Goal: Task Accomplishment & Management: Complete application form

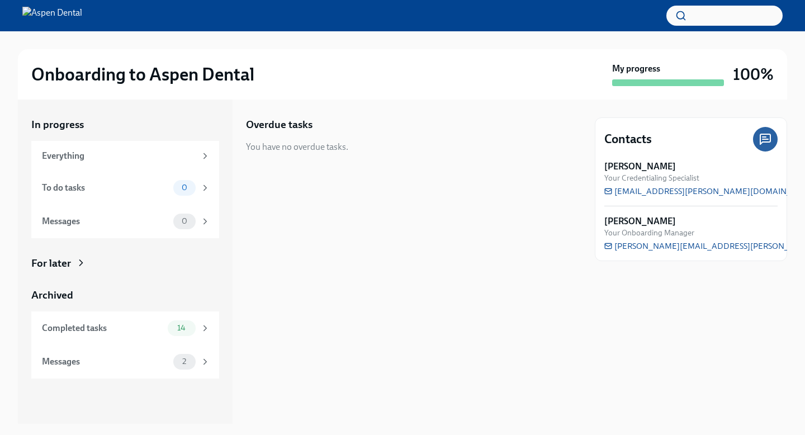
click at [82, 22] on img at bounding box center [52, 16] width 60 height 18
click at [82, 16] on img at bounding box center [52, 16] width 60 height 18
click at [157, 153] on div "Everything" at bounding box center [119, 156] width 154 height 12
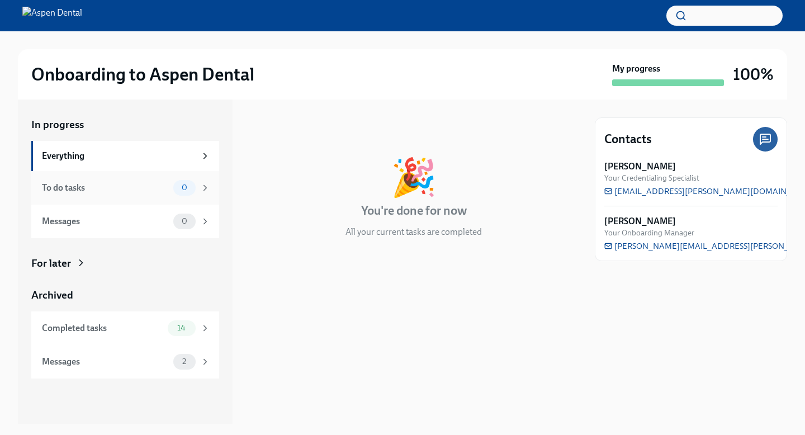
click at [155, 176] on div "To do tasks 0" at bounding box center [125, 188] width 188 height 34
click at [153, 210] on div "Messages 0" at bounding box center [125, 222] width 188 height 34
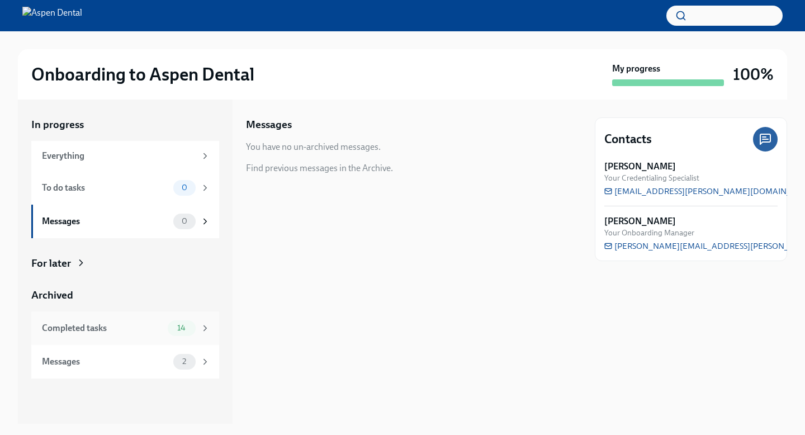
click at [147, 328] on div "Completed tasks" at bounding box center [102, 328] width 121 height 12
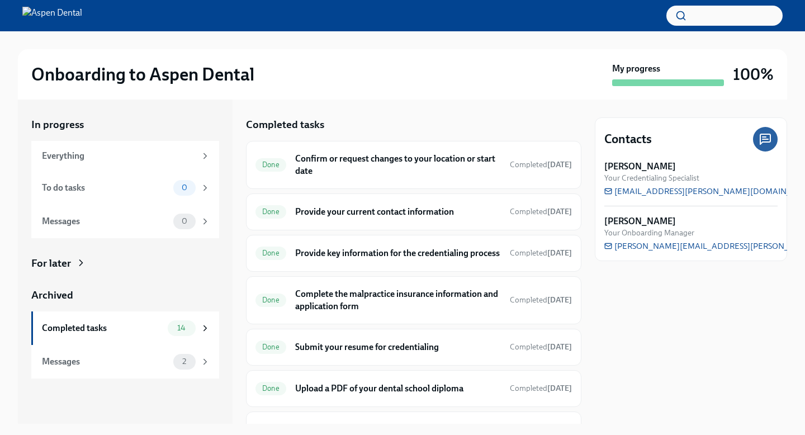
click at [77, 266] on icon at bounding box center [80, 262] width 11 height 11
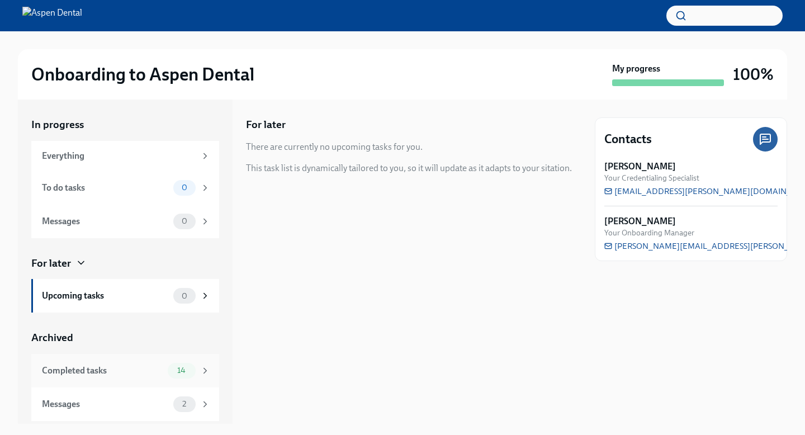
click at [94, 369] on div "Completed tasks" at bounding box center [102, 371] width 121 height 12
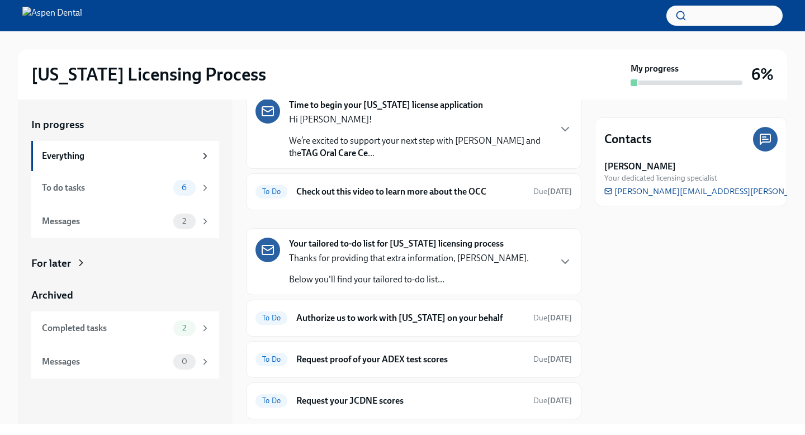
scroll to position [52, 0]
click at [367, 161] on div "Time to begin your Illinois license application Hi Dr. Sharma! We’re excited to…" at bounding box center [414, 128] width 336 height 79
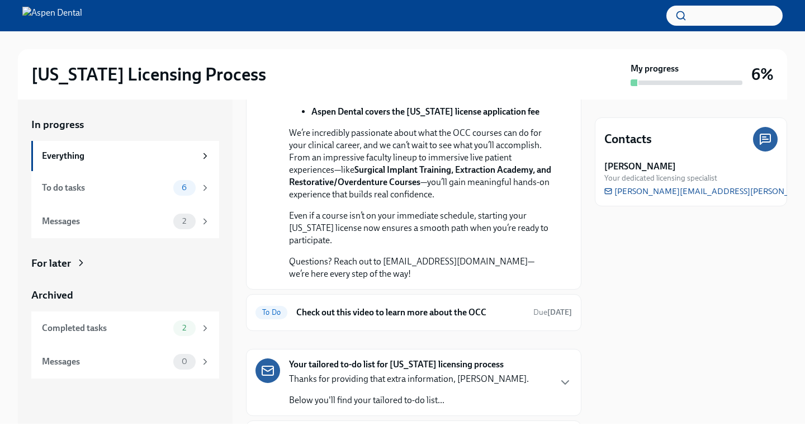
scroll to position [542, 0]
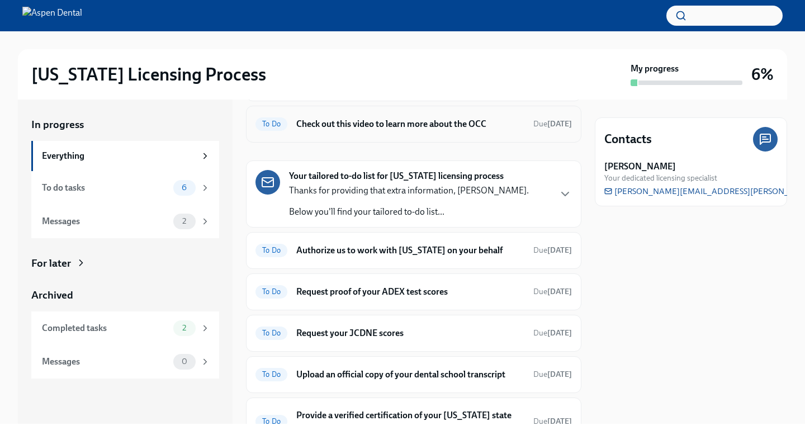
click at [371, 130] on h6 "Check out this video to learn more about the OCC" at bounding box center [410, 124] width 228 height 12
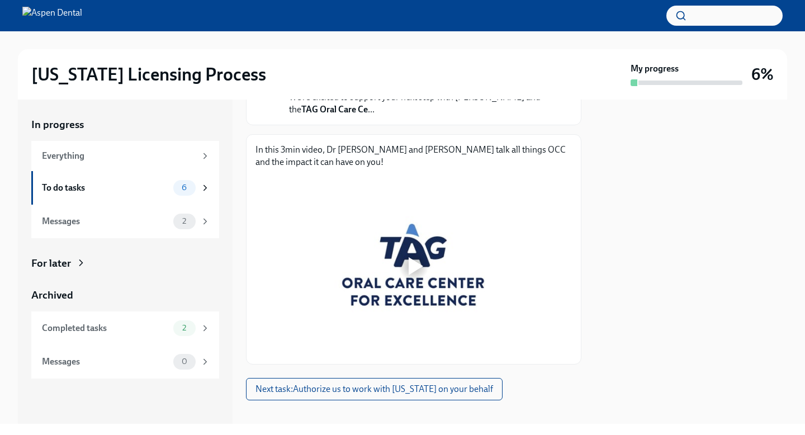
scroll to position [149, 0]
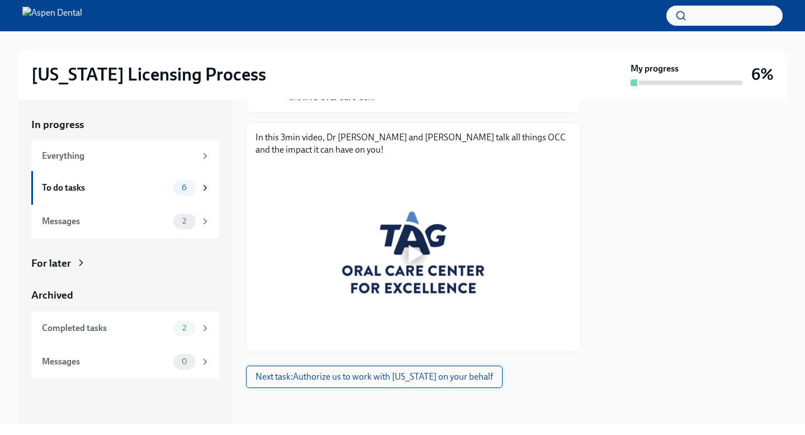
click at [353, 370] on button "Next task : Authorize us to work with Illinois on your behalf" at bounding box center [374, 377] width 257 height 22
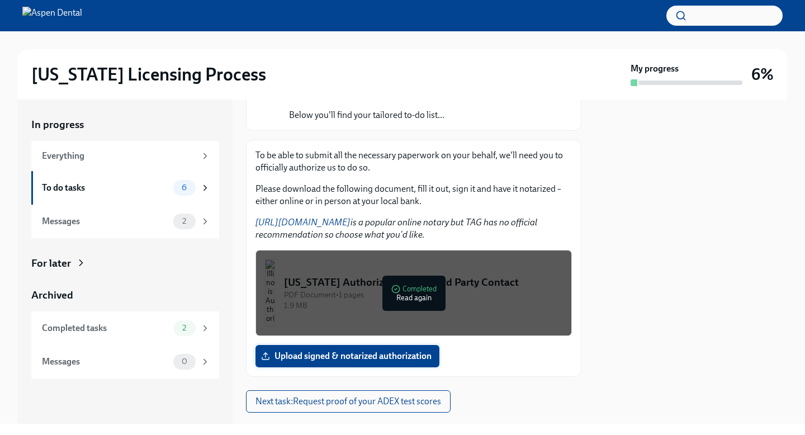
scroll to position [121, 0]
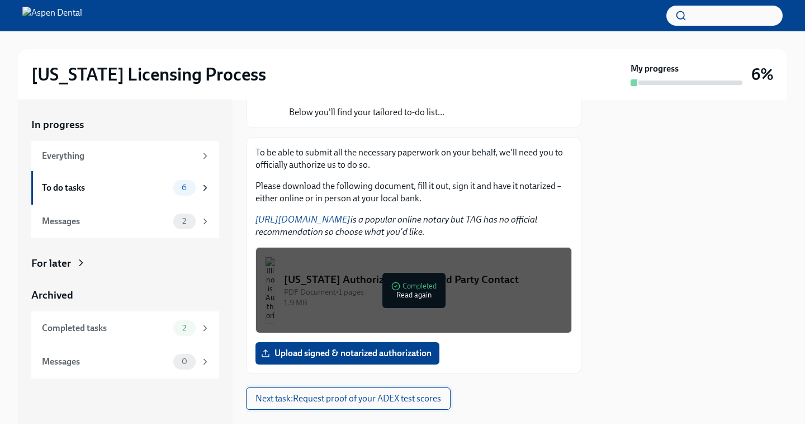
click at [343, 399] on span "Next task : Request proof of your ADEX test scores" at bounding box center [349, 398] width 186 height 11
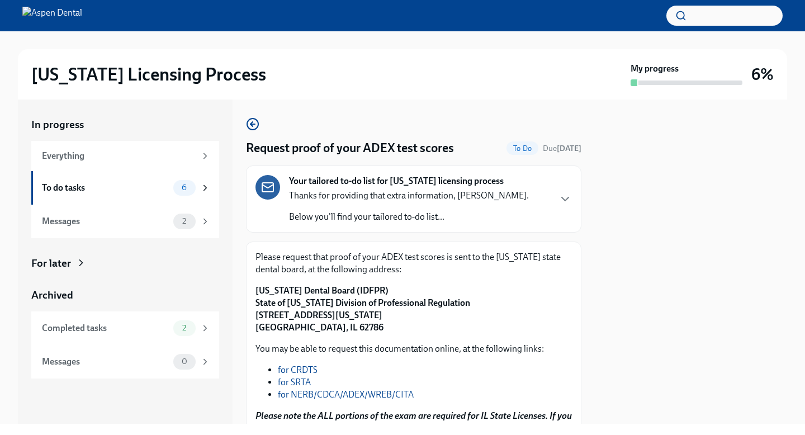
scroll to position [169, 0]
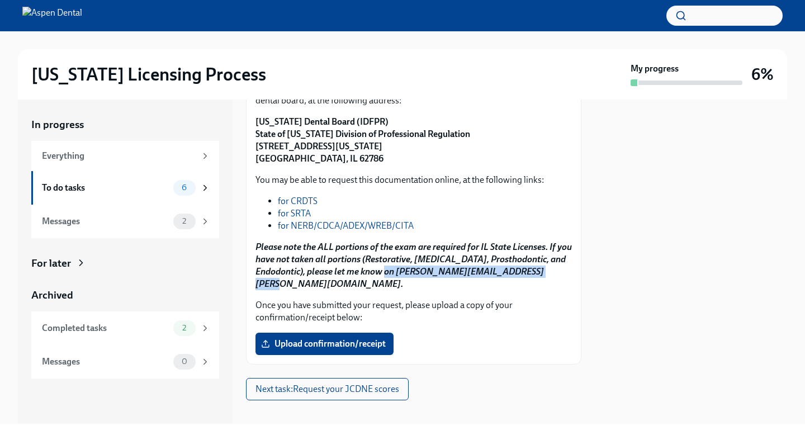
drag, startPoint x: 555, startPoint y: 273, endPoint x: 397, endPoint y: 272, distance: 157.7
click at [397, 272] on strong "Please note the ALL portions of the exam are required for IL State Licenses. If…" at bounding box center [414, 266] width 317 height 48
click at [427, 311] on div "Please request that proof of your ADEX test scores is sent to the Illinois stat…" at bounding box center [414, 218] width 317 height 273
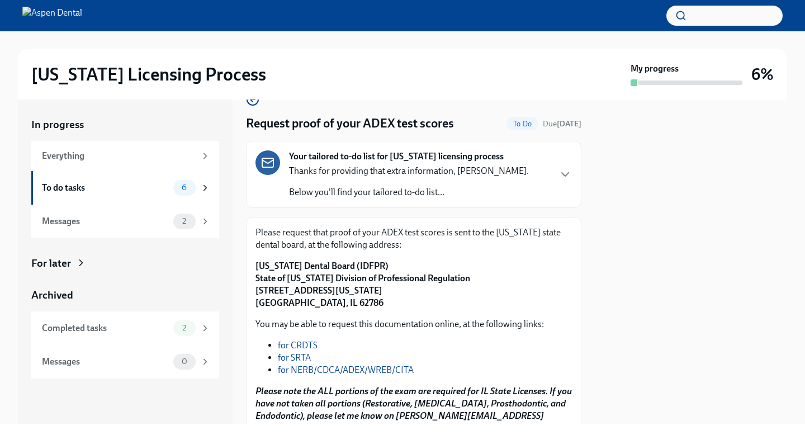
scroll to position [0, 0]
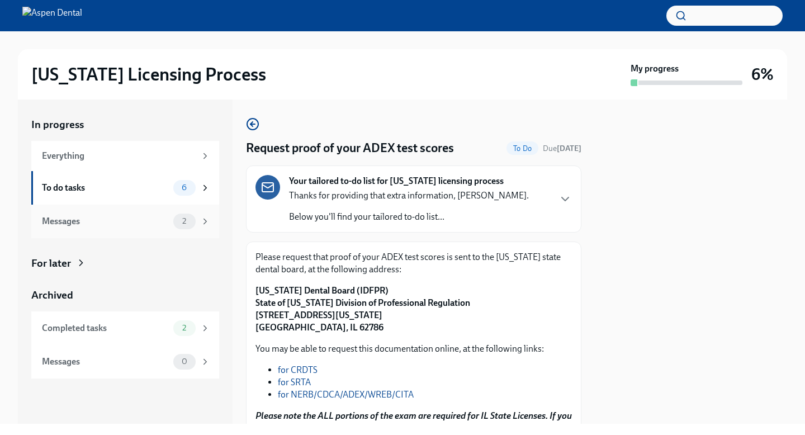
click at [189, 220] on span "2" at bounding box center [184, 221] width 17 height 8
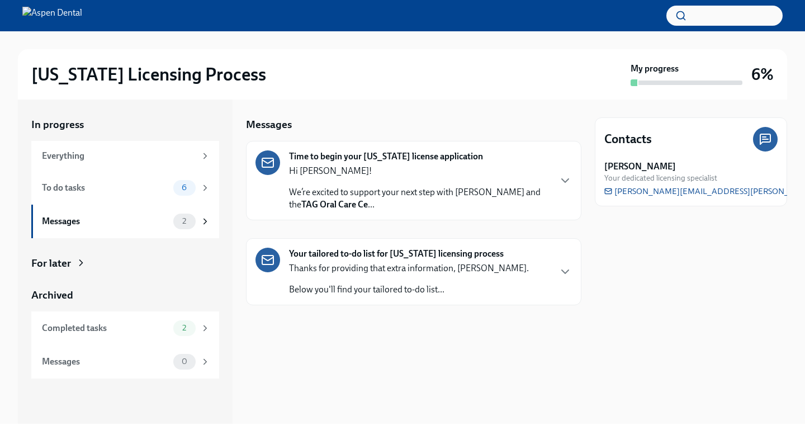
click at [310, 275] on div "Thanks for providing that extra information, Dr Sharma. Below you'll find your …" at bounding box center [409, 279] width 240 height 34
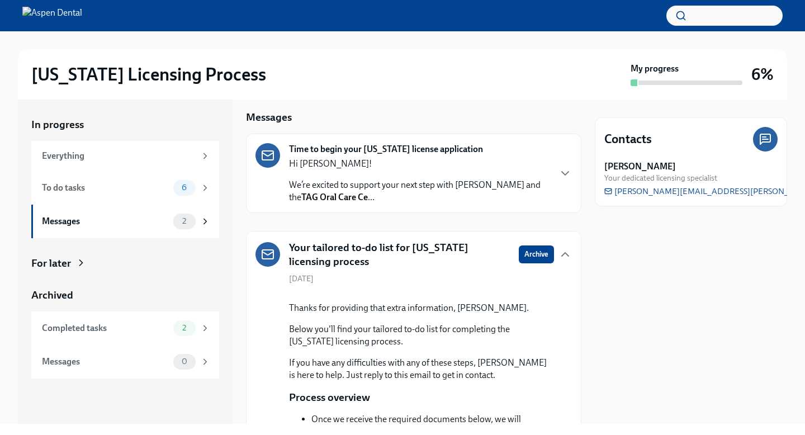
scroll to position [10, 0]
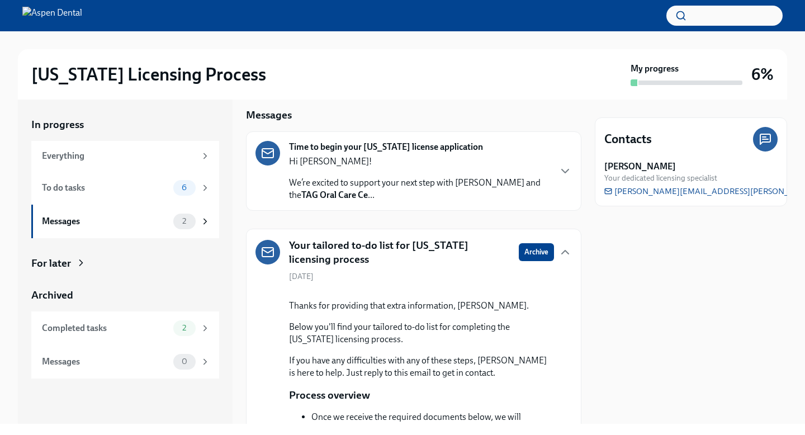
click at [764, 141] on icon at bounding box center [765, 139] width 13 height 13
click at [763, 139] on icon at bounding box center [766, 139] width 6 height 0
click at [716, 192] on span "christine.cardamone@aspendental.com" at bounding box center [744, 191] width 279 height 11
drag, startPoint x: 760, startPoint y: 190, endPoint x: 632, endPoint y: 191, distance: 127.5
click at [633, 191] on div "Christine Cardamone Your dedicated licensing specialist christine.cardamone@asp…" at bounding box center [691, 178] width 173 height 36
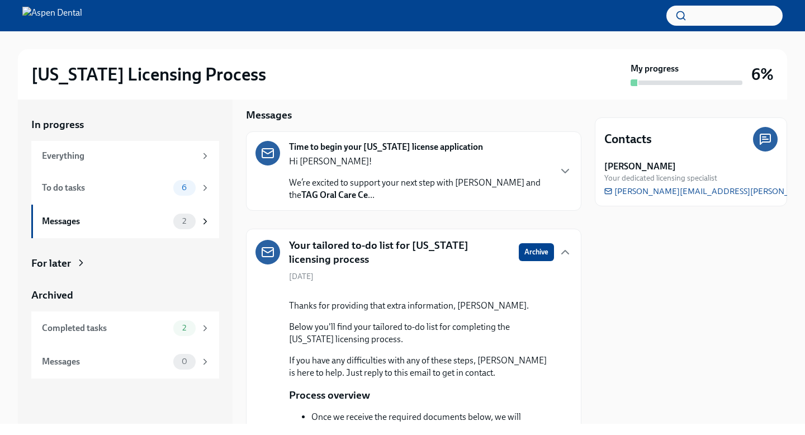
drag, startPoint x: 617, startPoint y: 191, endPoint x: 450, endPoint y: 10, distance: 247.0
click at [0, 0] on div "Illinois Licensing Process My progress 6% In progress Everything To do tasks 6 …" at bounding box center [402, 212] width 805 height 424
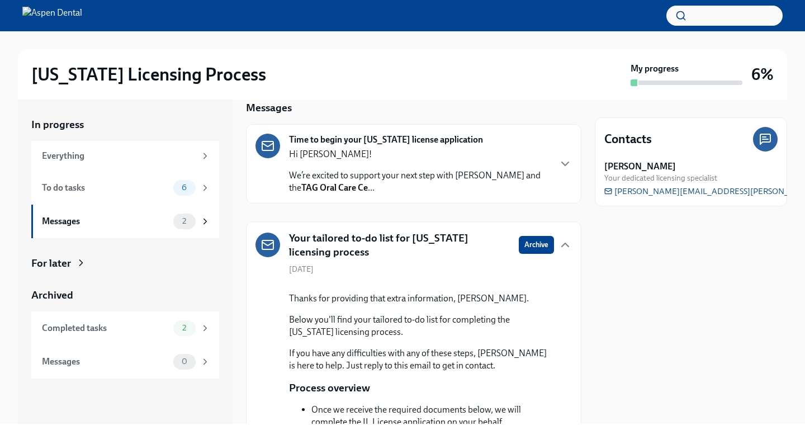
scroll to position [17, 0]
drag, startPoint x: 689, startPoint y: 167, endPoint x: 605, endPoint y: 166, distance: 84.5
click at [605, 167] on div "Christine Cardamone Your dedicated licensing specialist" at bounding box center [691, 171] width 173 height 23
copy strong "Christine Cardamone"
click at [737, 22] on button "button" at bounding box center [725, 16] width 116 height 20
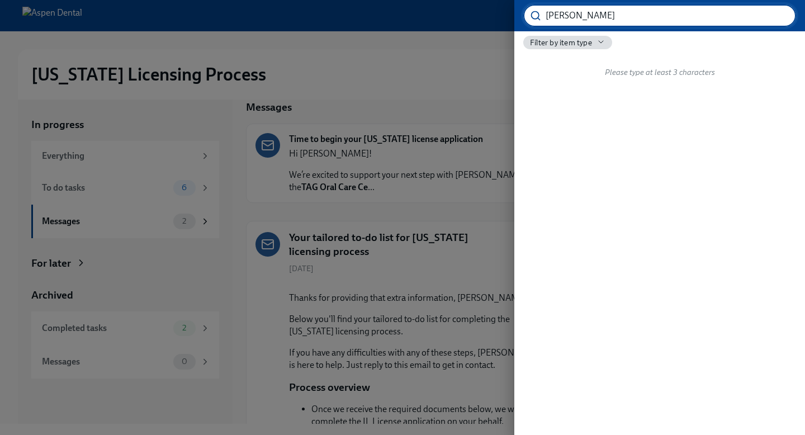
type input "Christine Cardamone"
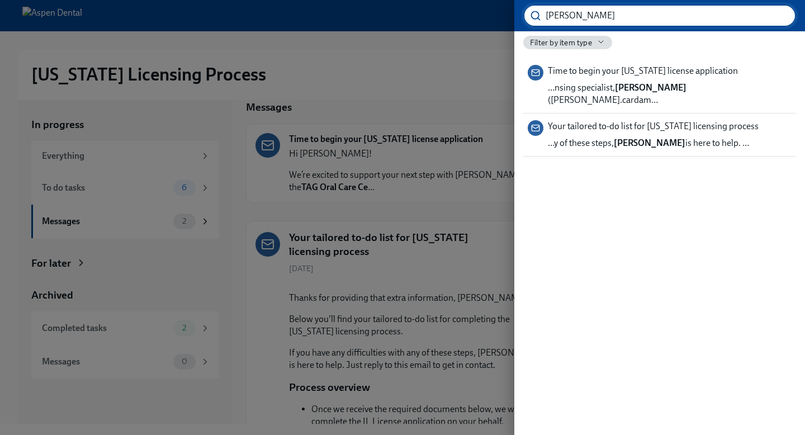
click at [428, 58] on div at bounding box center [402, 217] width 805 height 435
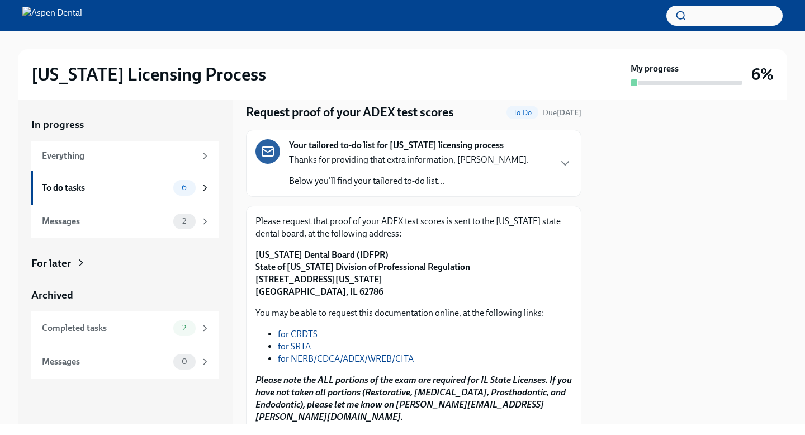
scroll to position [36, 0]
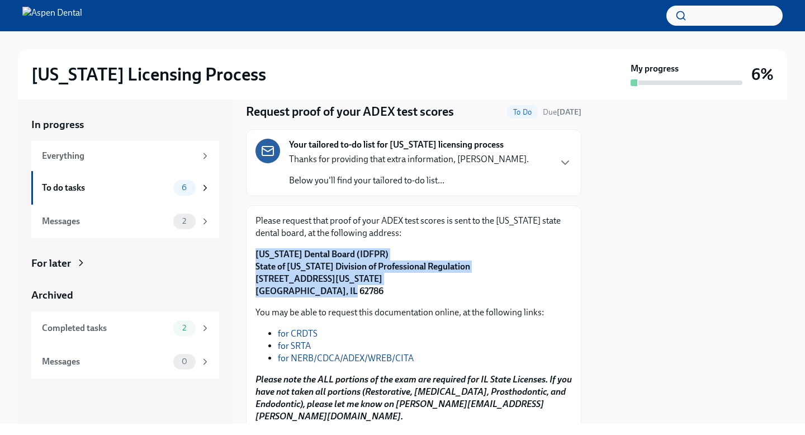
drag, startPoint x: 341, startPoint y: 292, endPoint x: 253, endPoint y: 255, distance: 95.8
click at [253, 255] on div "Please request that proof of your ADEX test scores is sent to the Illinois stat…" at bounding box center [414, 351] width 336 height 292
copy strong "Illinois Dental Board (IDFPR) State of Illinois Division of Professional Regula…"
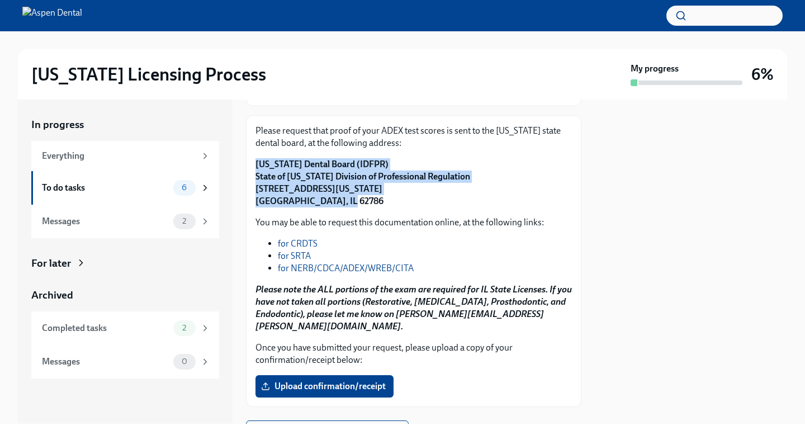
scroll to position [169, 0]
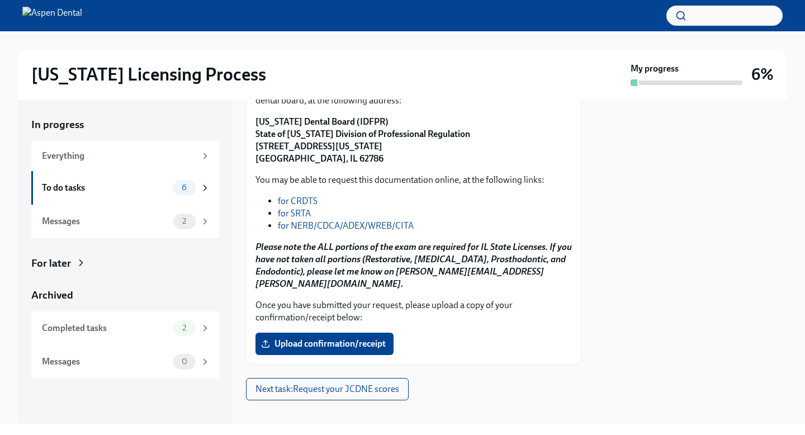
click at [399, 193] on div "You may be able to request this documentation online, at the following links: f…" at bounding box center [414, 232] width 317 height 116
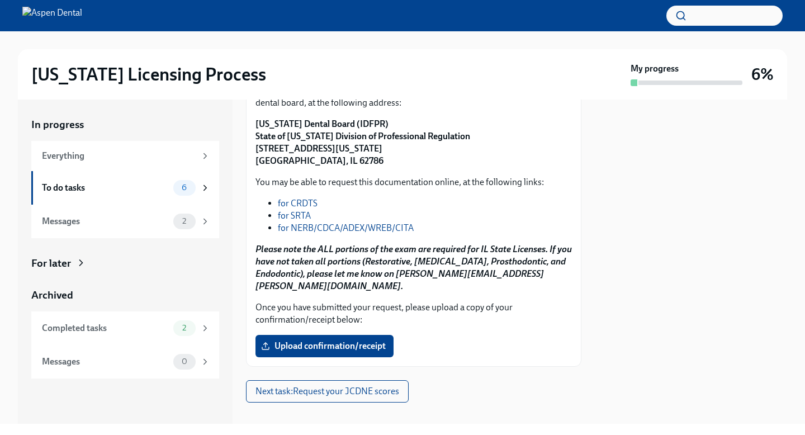
scroll to position [162, 0]
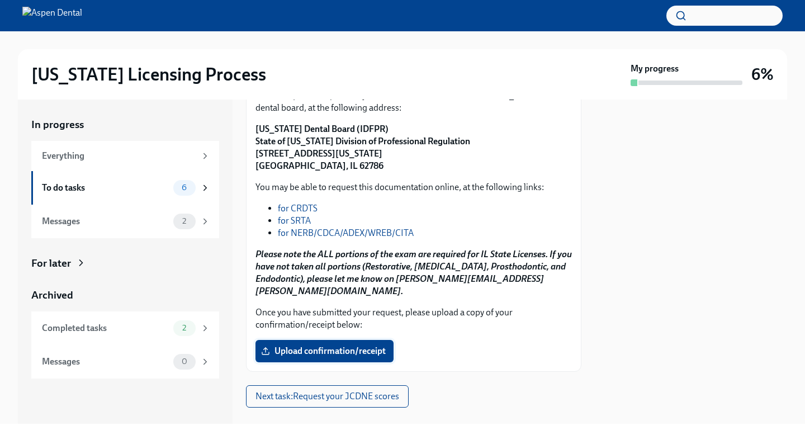
click at [354, 340] on label "Upload confirmation/receipt" at bounding box center [325, 351] width 138 height 22
click at [0, 0] on input "Upload confirmation/receipt" at bounding box center [0, 0] width 0 height 0
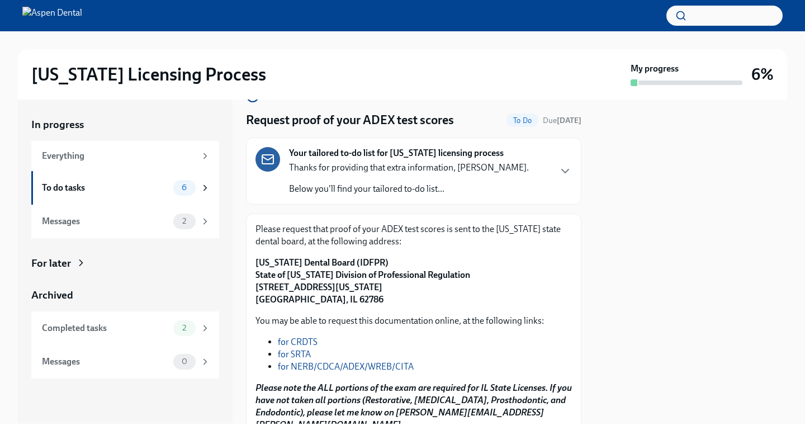
scroll to position [159, 0]
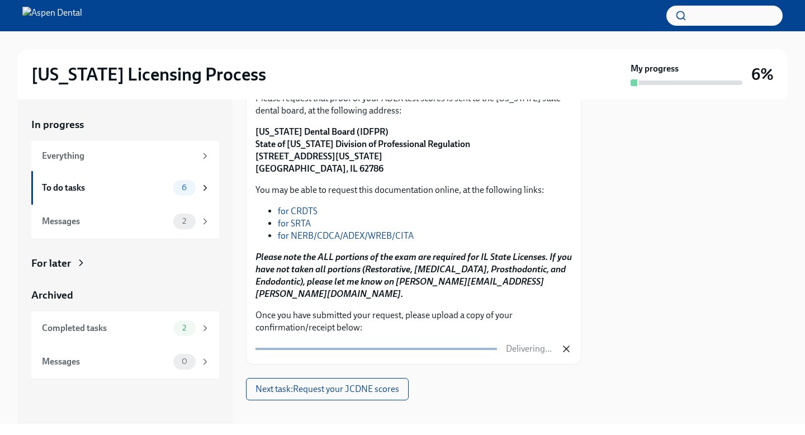
click at [564, 343] on icon "button" at bounding box center [566, 348] width 11 height 11
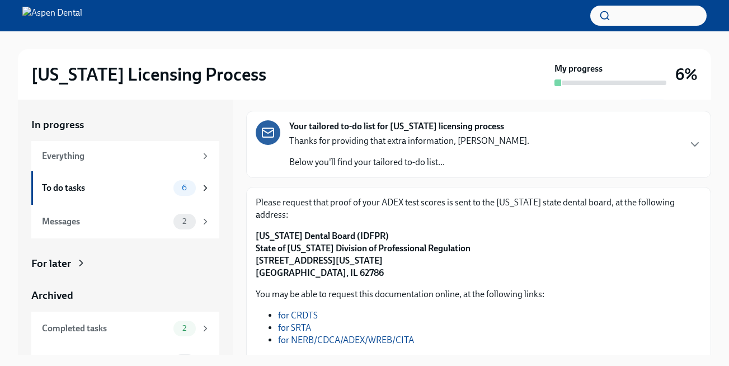
scroll to position [55, 0]
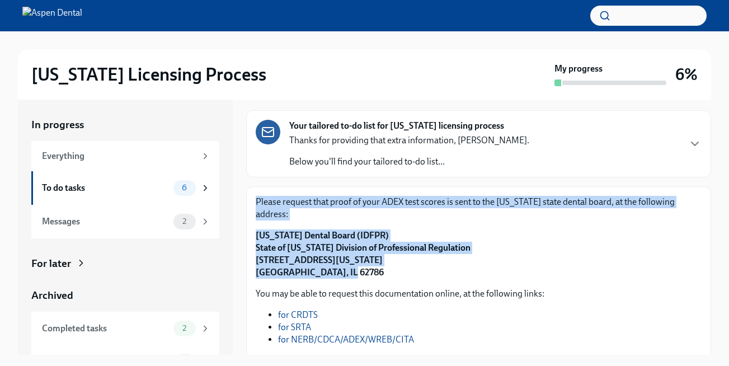
drag, startPoint x: 339, startPoint y: 258, endPoint x: 257, endPoint y: 208, distance: 96.1
click at [257, 208] on div "Please request that proof of your ADEX test scores is sent to the Illinois stat…" at bounding box center [479, 237] width 446 height 83
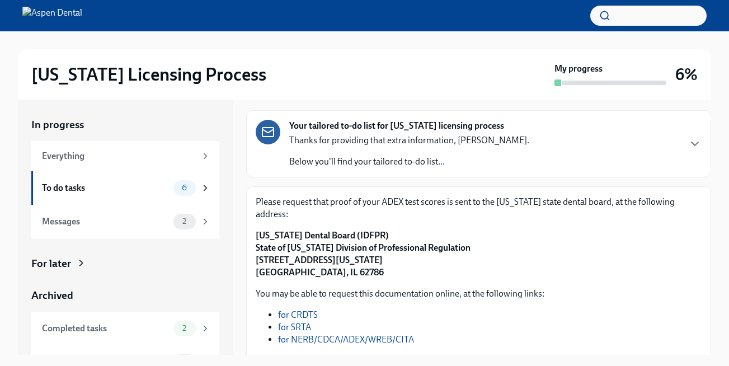
click at [361, 182] on div "Request proof of your ADEX test scores To Do Due in 3 days Your tailored to-do …" at bounding box center [478, 257] width 465 height 391
drag, startPoint x: 371, startPoint y: 221, endPoint x: 256, endPoint y: 222, distance: 115.2
click at [256, 229] on p "Illinois Dental Board (IDFPR) State of Illinois Division of Professional Regula…" at bounding box center [479, 253] width 446 height 49
copy strong "Illinois Dental Board (IDFPR)"
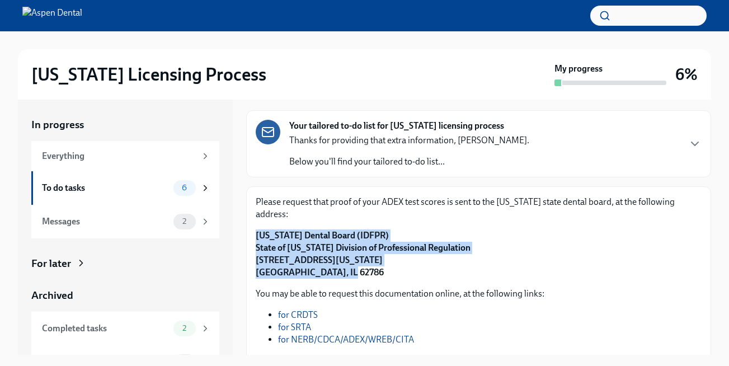
drag, startPoint x: 341, startPoint y: 260, endPoint x: 256, endPoint y: 216, distance: 95.5
click at [256, 216] on div "Please request that proof of your ADEX test scores is sent to the Illinois stat…" at bounding box center [479, 237] width 446 height 83
copy strong "Illinois Dental Board (IDFPR) State of Illinois Division of Professional Regula…"
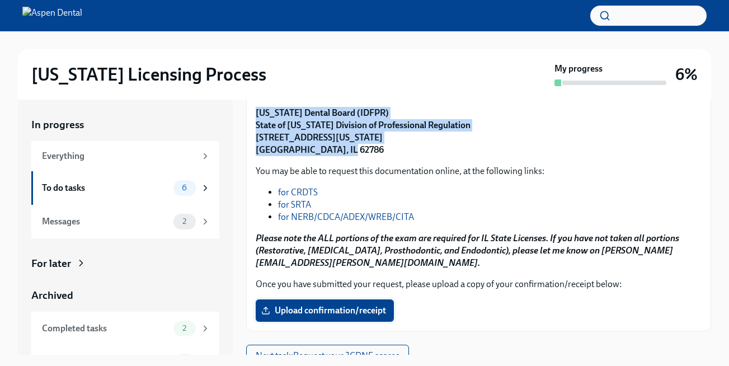
click at [324, 299] on label "Upload confirmation/receipt" at bounding box center [325, 310] width 138 height 22
click at [0, 0] on input "Upload confirmation/receipt" at bounding box center [0, 0] width 0 height 0
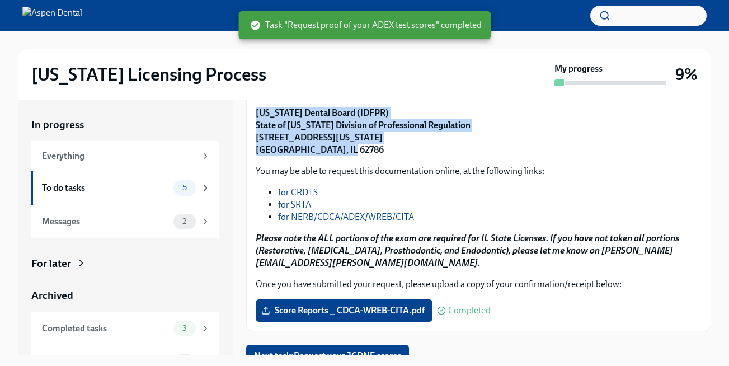
scroll to position [20, 0]
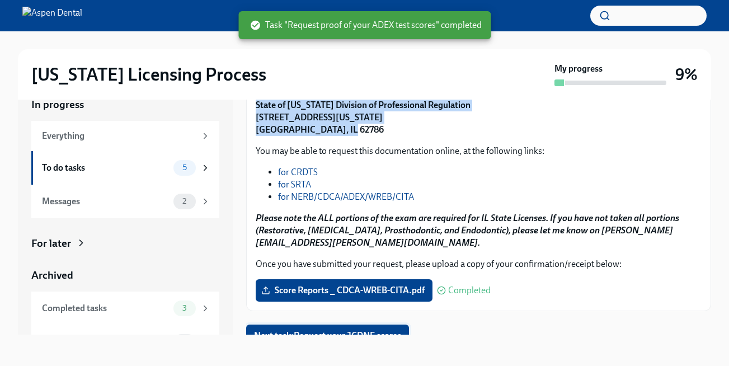
click at [396, 330] on span "Next task : Request your JCDNE scores" at bounding box center [327, 335] width 147 height 11
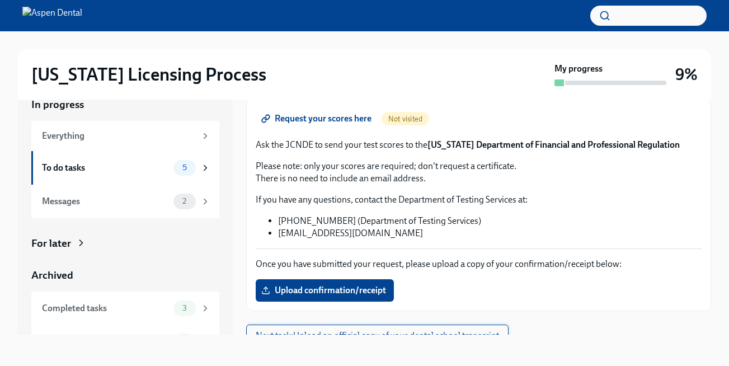
scroll to position [129, 0]
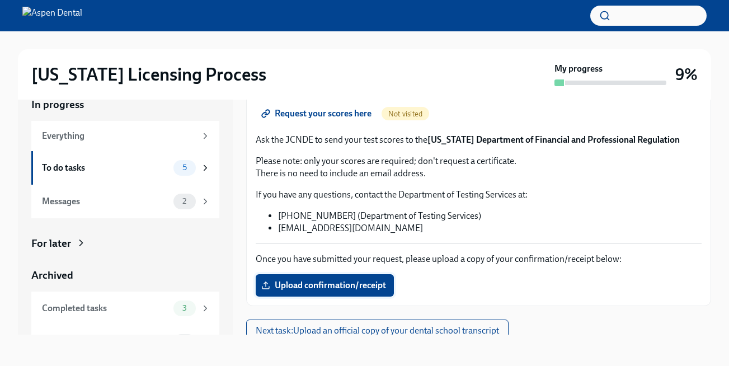
click at [317, 285] on span "Upload confirmation/receipt" at bounding box center [324, 285] width 122 height 11
click at [0, 0] on input "Upload confirmation/receipt" at bounding box center [0, 0] width 0 height 0
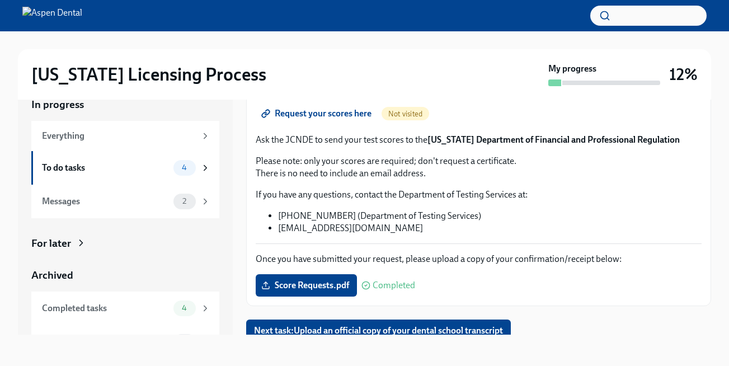
scroll to position [136, 0]
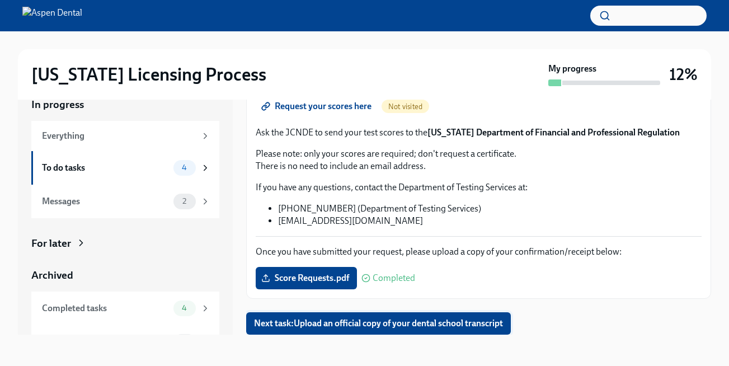
click at [441, 322] on span "Next task : Upload an official copy of your dental school transcript" at bounding box center [378, 323] width 249 height 11
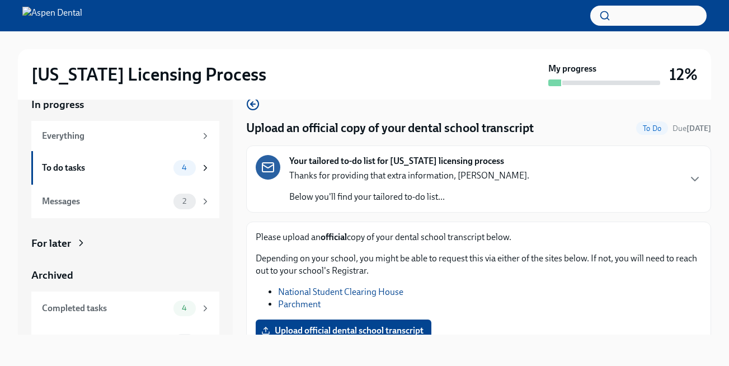
scroll to position [53, 0]
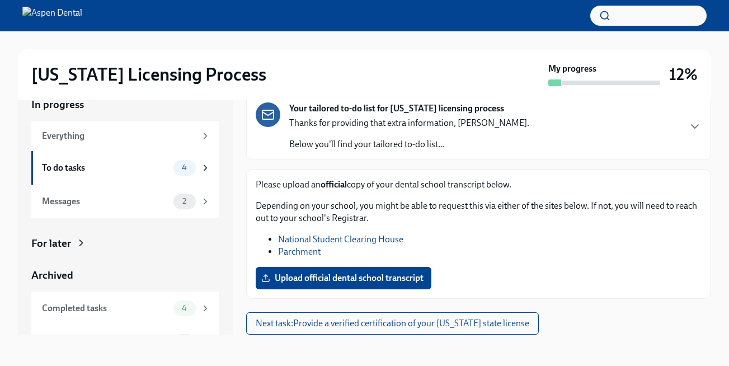
click at [305, 247] on link "Parchment" at bounding box center [299, 251] width 43 height 11
click at [315, 278] on span "Upload official dental school transcript" at bounding box center [343, 277] width 160 height 11
click at [0, 0] on input "Upload official dental school transcript" at bounding box center [0, 0] width 0 height 0
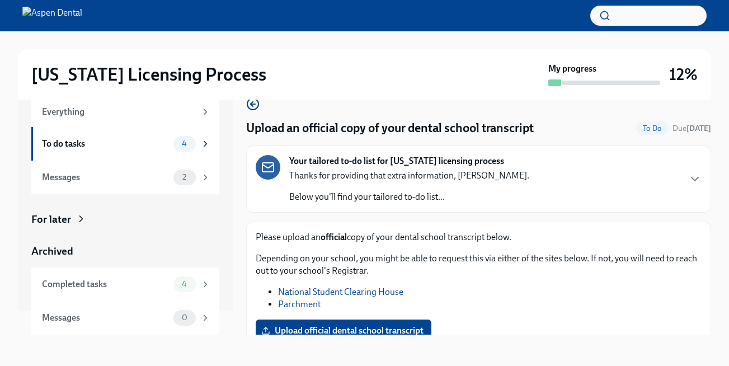
scroll to position [1, 0]
click at [256, 103] on icon "button" at bounding box center [252, 103] width 13 height 13
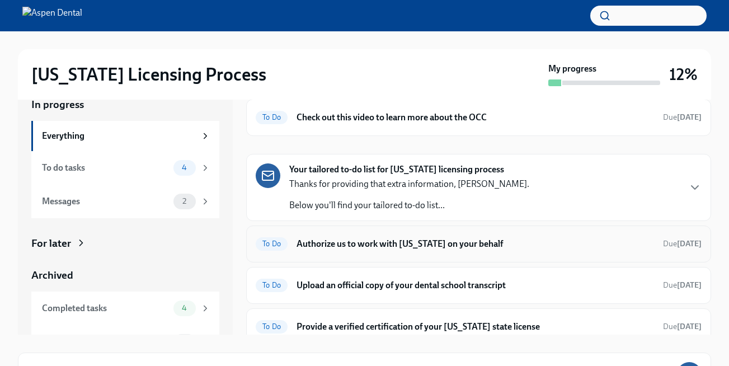
scroll to position [103, 0]
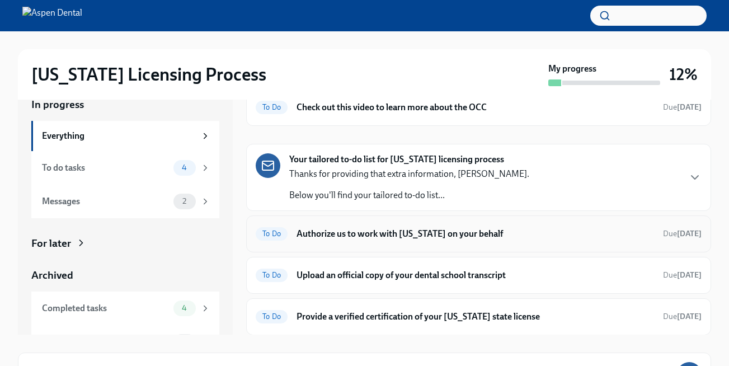
click at [347, 236] on h6 "Authorize us to work with Illinois on your behalf" at bounding box center [474, 234] width 357 height 12
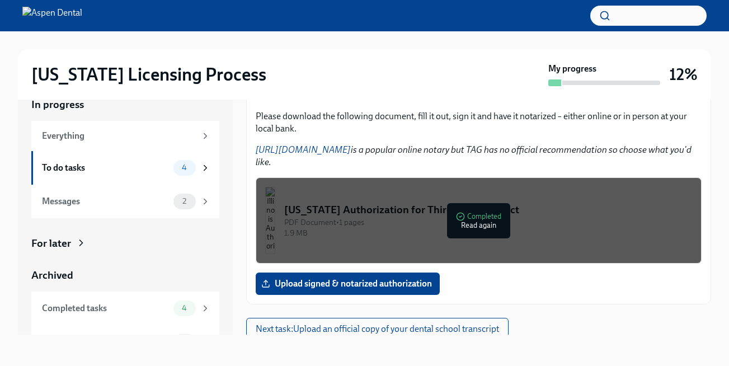
scroll to position [148, 0]
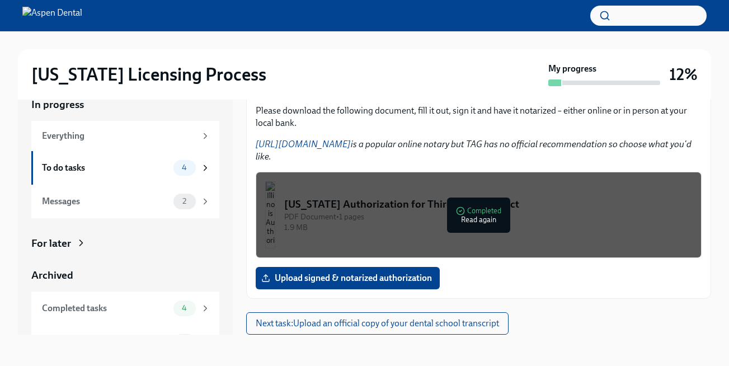
click at [334, 337] on div "In progress Everything To do tasks 4 Messages 2 For later Archived Completed ta…" at bounding box center [364, 215] width 693 height 273
click at [334, 333] on button "Next task : Upload an official copy of your dental school transcript" at bounding box center [377, 323] width 262 height 22
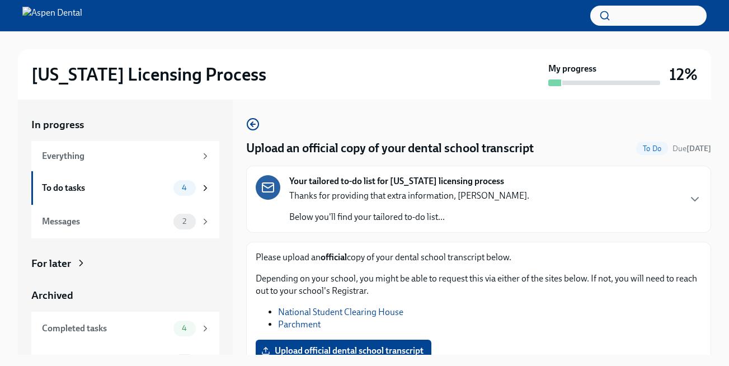
click at [253, 131] on div "Upload an official copy of your dental school transcript To Do Due Sep 18th You…" at bounding box center [478, 244] width 465 height 254
click at [253, 122] on icon "button" at bounding box center [252, 124] width 2 height 4
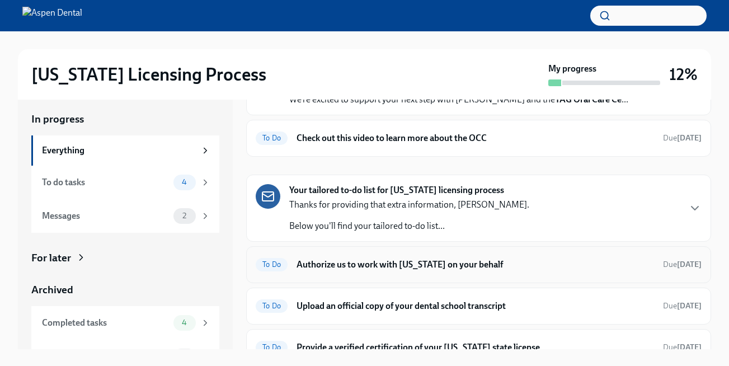
scroll to position [87, 0]
click at [428, 231] on p "Below you'll find your tailored to-do list..." at bounding box center [409, 226] width 240 height 12
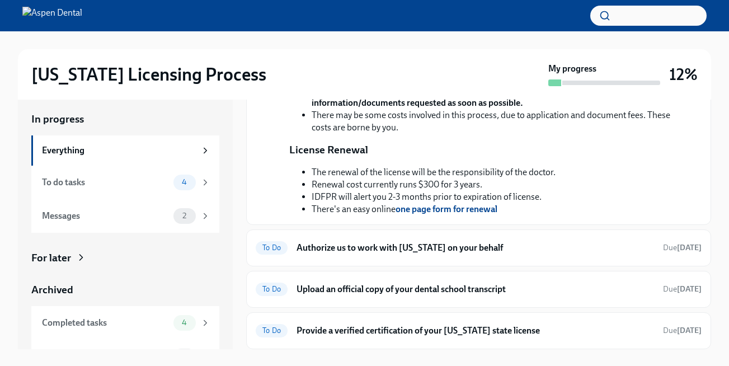
scroll to position [512, 0]
click at [427, 242] on h6 "Authorize us to work with Illinois on your behalf" at bounding box center [474, 248] width 357 height 12
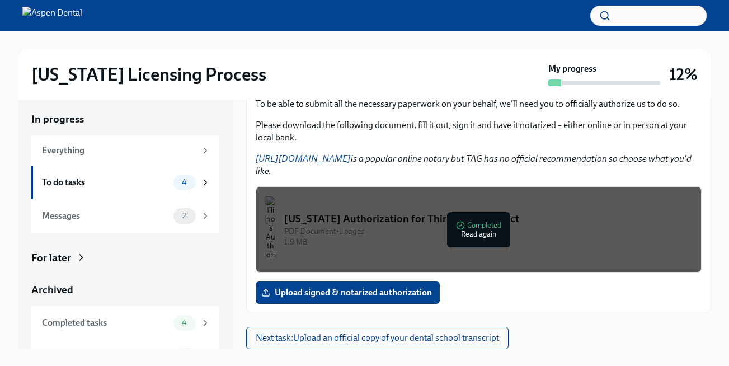
scroll to position [20, 0]
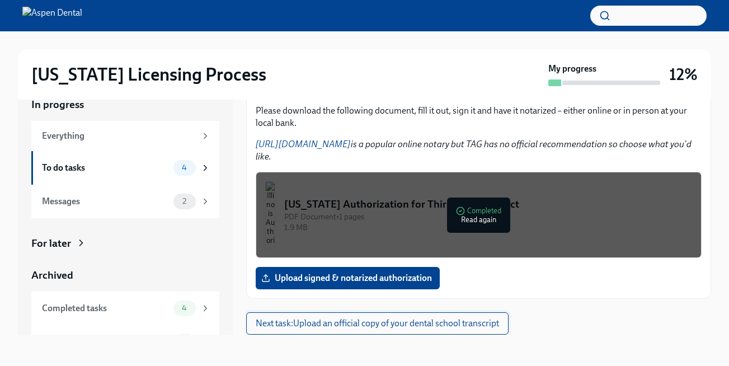
click at [384, 326] on span "Next task : Upload an official copy of your dental school transcript" at bounding box center [377, 323] width 243 height 11
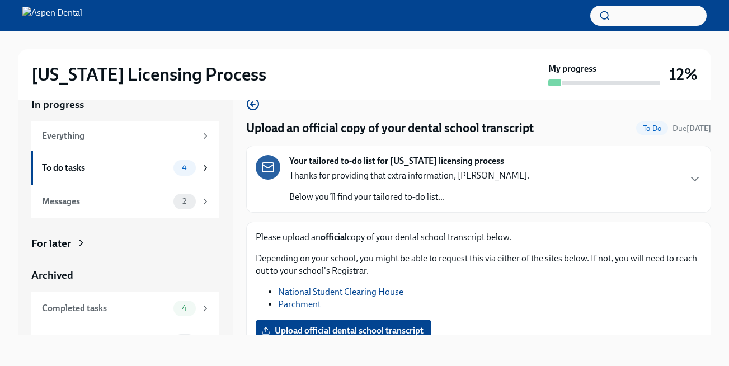
scroll to position [53, 0]
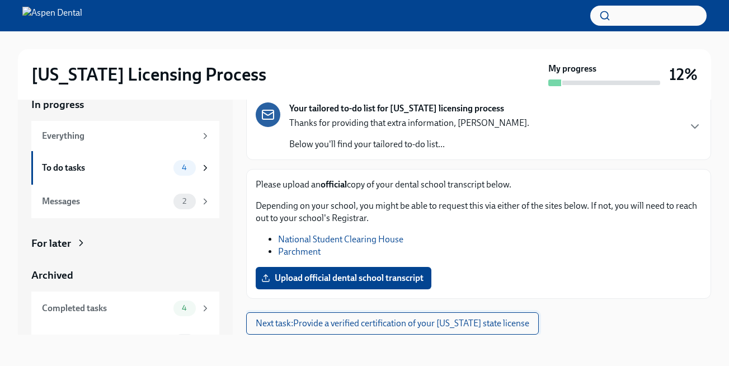
click at [327, 326] on span "Next task : Provide a verified certification of your California state license" at bounding box center [392, 323] width 273 height 11
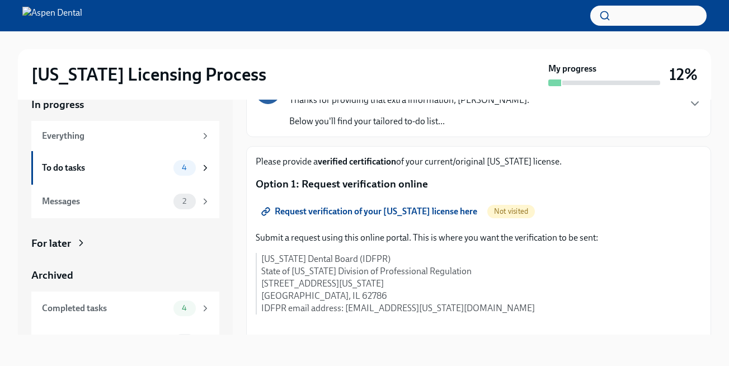
scroll to position [76, 0]
click at [357, 206] on span "Request verification of your California license here" at bounding box center [370, 210] width 214 height 11
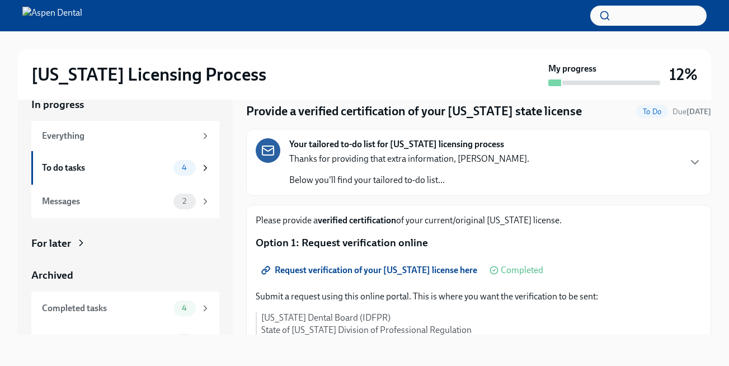
scroll to position [0, 0]
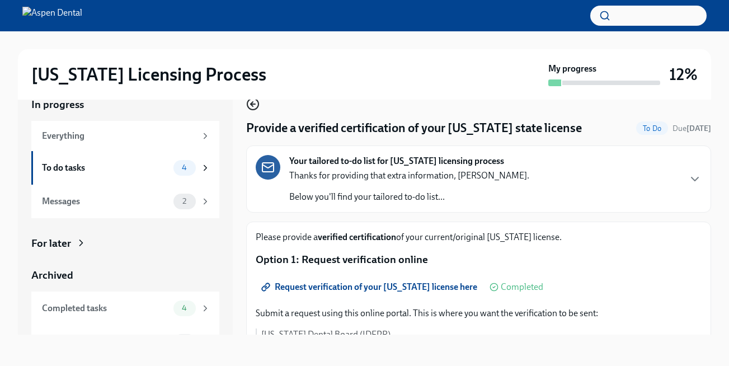
click at [251, 103] on icon "button" at bounding box center [252, 103] width 13 height 13
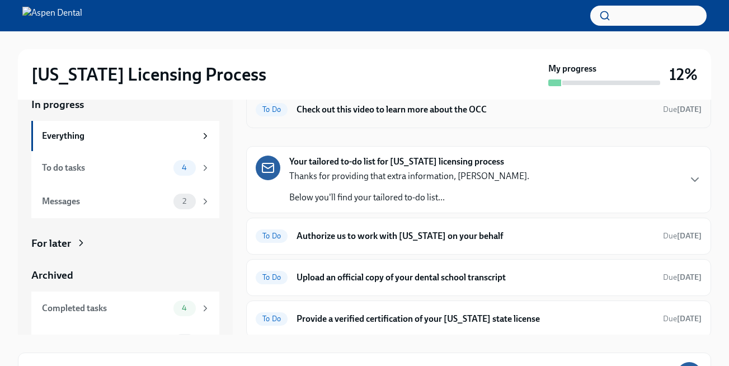
scroll to position [103, 0]
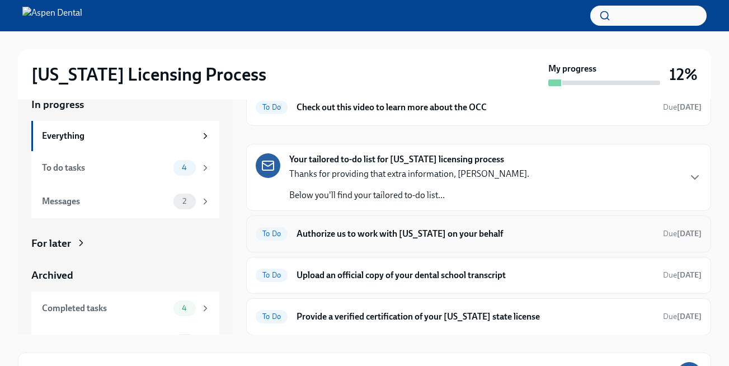
click at [325, 240] on div "To Do Authorize us to work with Illinois on your behalf Due in 12 days" at bounding box center [479, 234] width 446 height 18
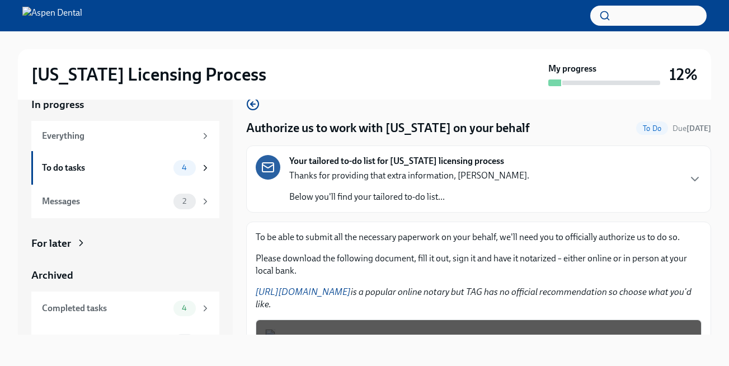
scroll to position [148, 0]
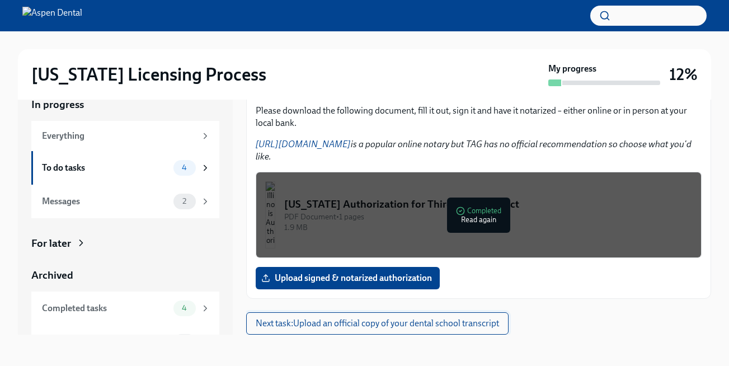
click at [316, 316] on button "Next task : Upload an official copy of your dental school transcript" at bounding box center [377, 323] width 262 height 22
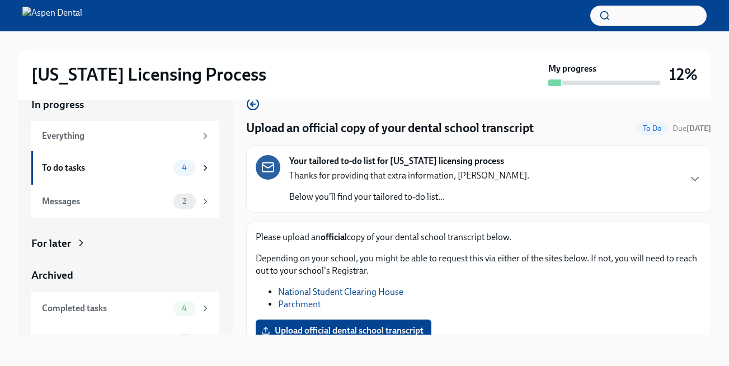
scroll to position [53, 0]
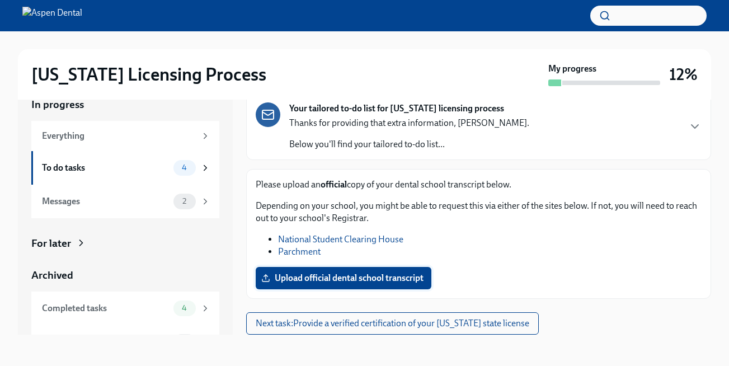
click at [324, 284] on label "Upload official dental school transcript" at bounding box center [344, 278] width 176 height 22
click at [0, 0] on input "Upload official dental school transcript" at bounding box center [0, 0] width 0 height 0
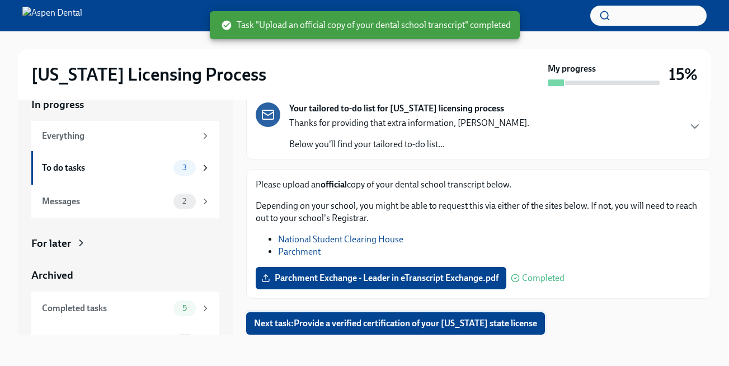
click at [476, 324] on span "Next task : Provide a verified certification of your California state license" at bounding box center [395, 323] width 283 height 11
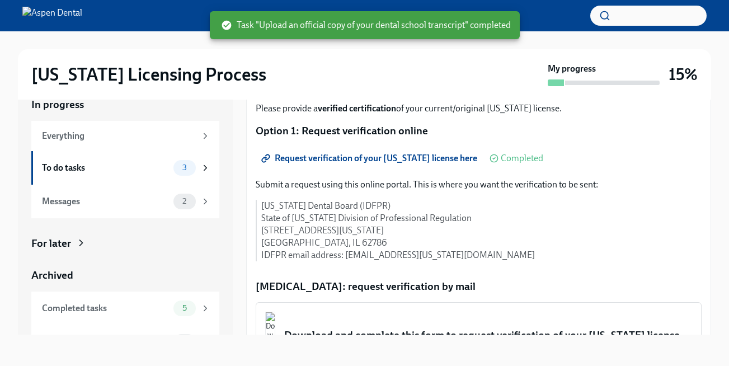
scroll to position [251, 0]
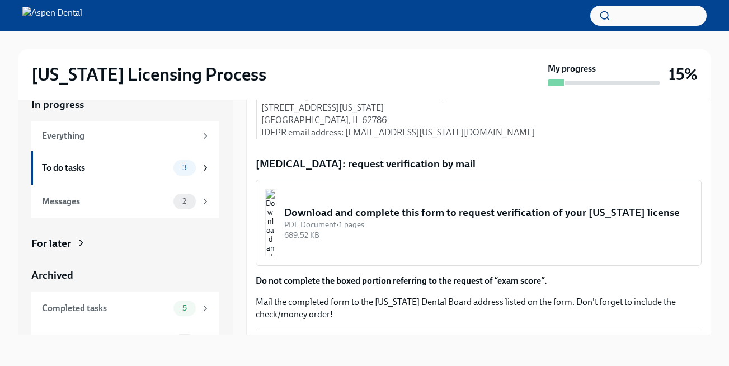
click at [388, 205] on div "Download and complete this form to request verification of your California lice…" at bounding box center [488, 212] width 408 height 15
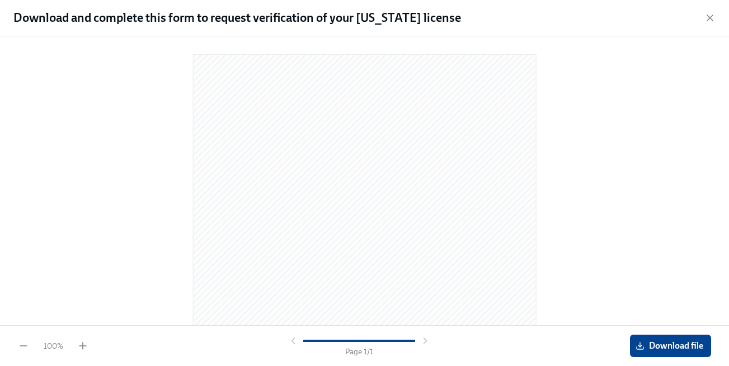
scroll to position [173, 0]
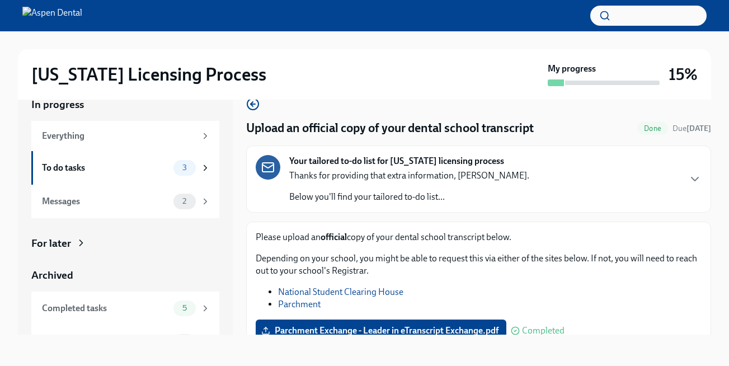
scroll to position [53, 0]
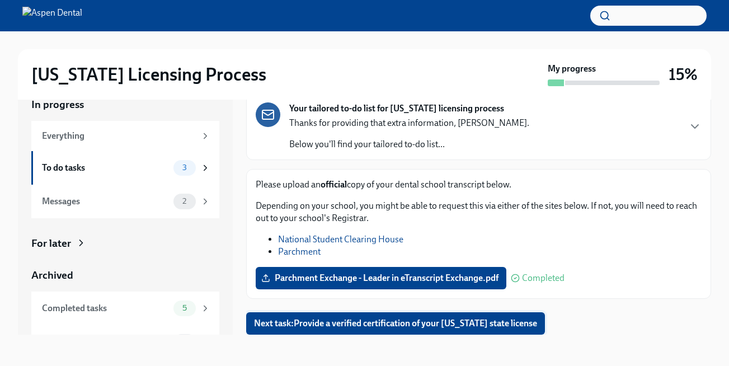
click at [333, 323] on span "Next task : Provide a verified certification of your California state license" at bounding box center [395, 323] width 283 height 11
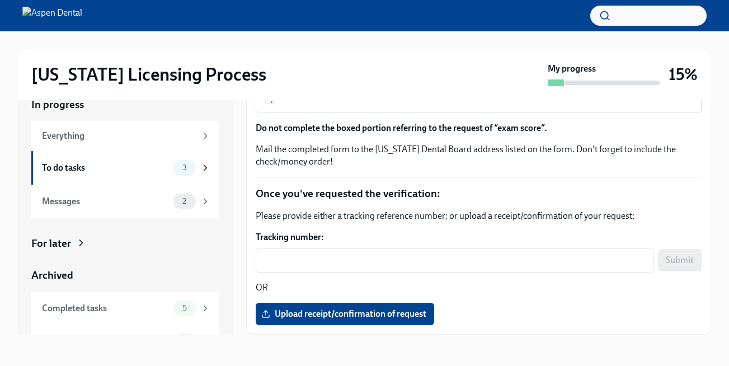
scroll to position [122, 0]
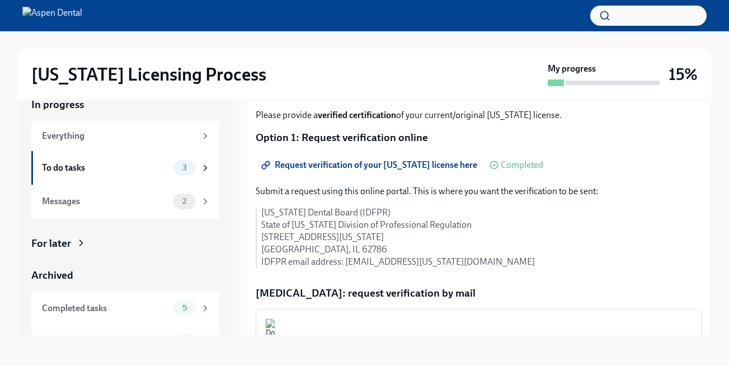
click at [352, 173] on link "Request verification of your California license here" at bounding box center [370, 165] width 229 height 22
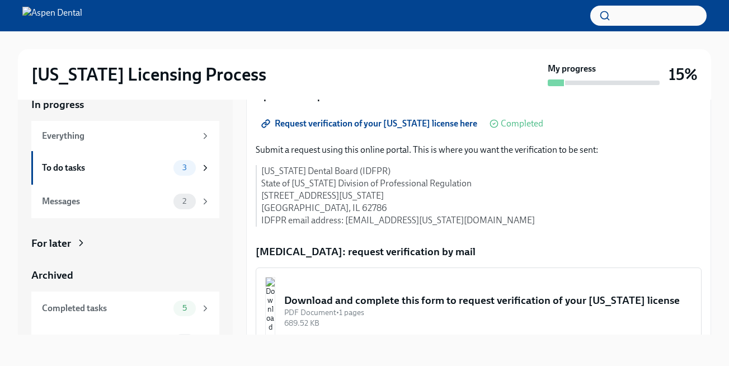
scroll to position [158, 0]
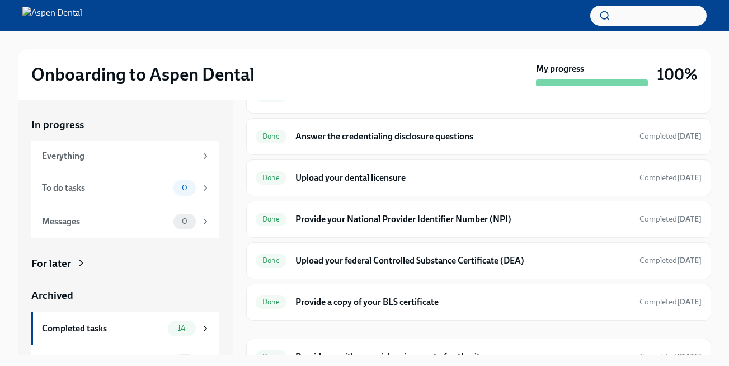
scroll to position [388, 0]
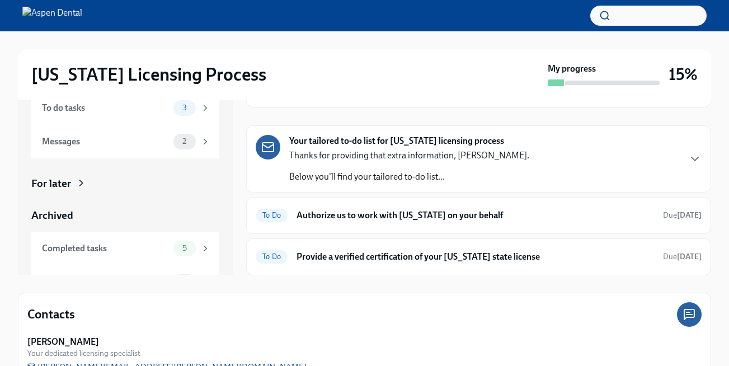
scroll to position [109, 0]
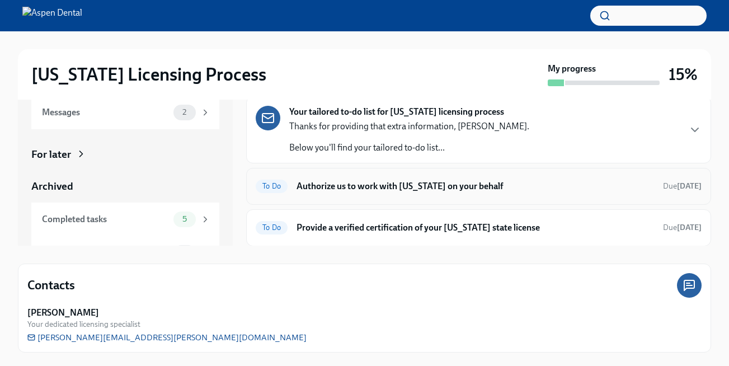
click at [409, 194] on div "To Do Authorize us to work with Illinois on your behalf Due in 12 days" at bounding box center [479, 186] width 446 height 18
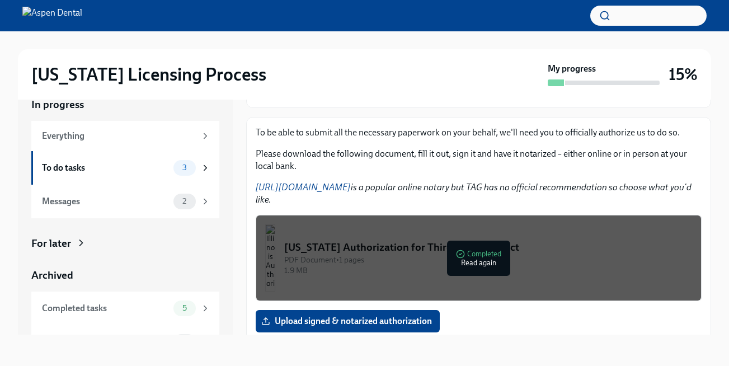
scroll to position [148, 0]
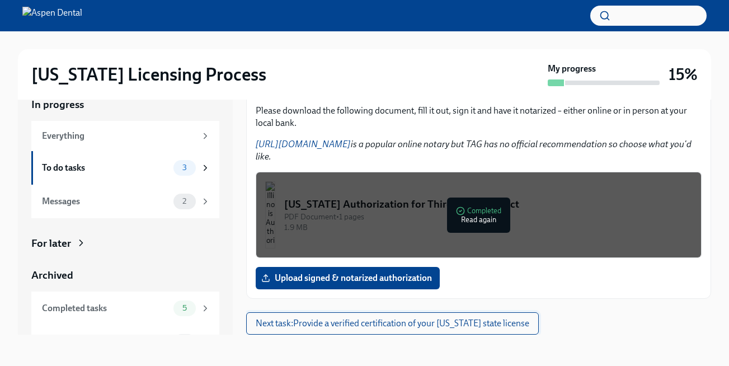
click at [379, 323] on span "Next task : Provide a verified certification of your [US_STATE] state license" at bounding box center [392, 323] width 273 height 11
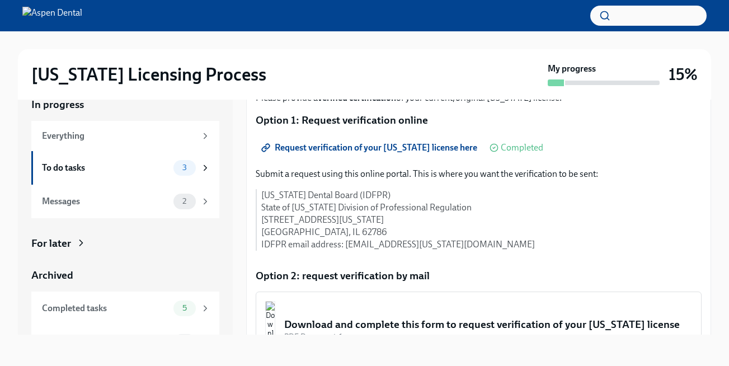
scroll to position [140, 0]
drag, startPoint x: 461, startPoint y: 240, endPoint x: 346, endPoint y: 241, distance: 115.2
click at [346, 241] on p "Illinois Dental Board (IDFPR) State of Illinois Division of Professional Regula…" at bounding box center [481, 219] width 440 height 62
copy p "FPR.HSSUNIT@ILLINOIS.GOV"
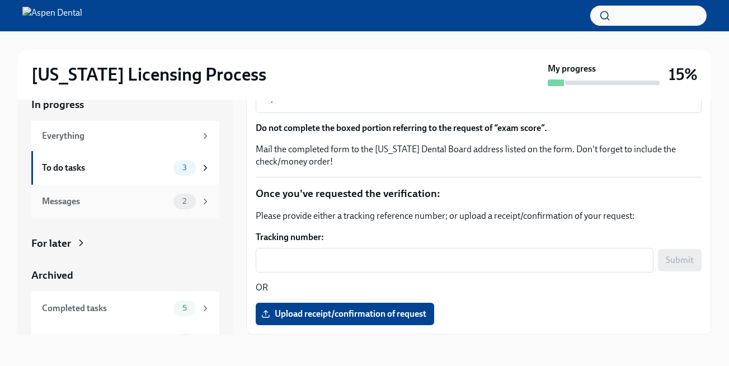
scroll to position [24, 0]
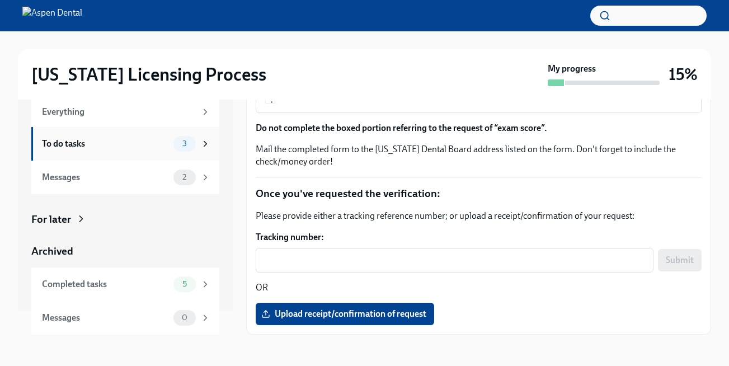
click at [119, 145] on div "To do tasks" at bounding box center [105, 144] width 127 height 12
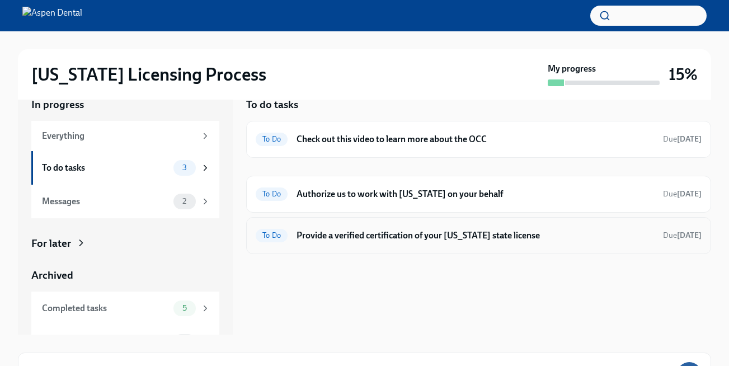
click at [304, 242] on div "To Do Provide a verified certification of your California state license Due in …" at bounding box center [479, 235] width 446 height 18
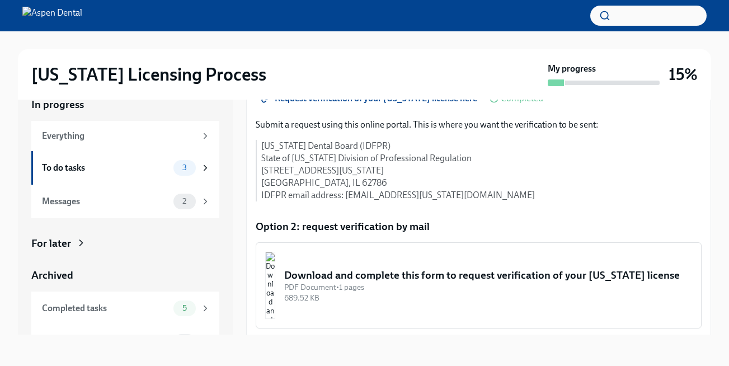
scroll to position [184, 0]
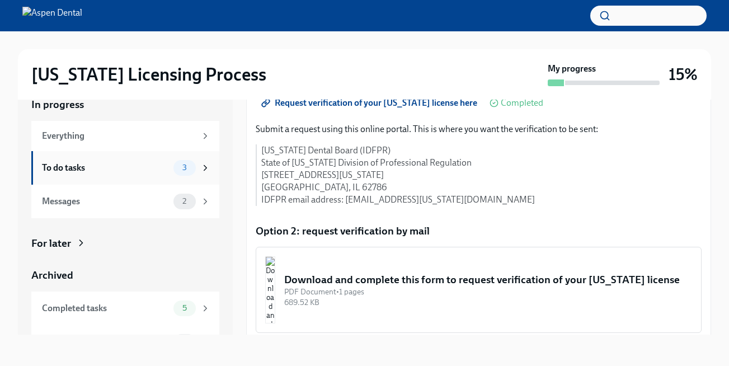
click at [201, 177] on div "To do tasks 3" at bounding box center [125, 168] width 188 height 34
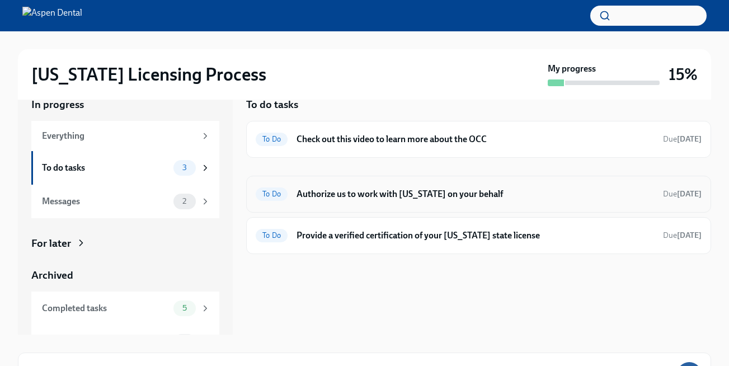
click at [328, 200] on div "To Do Authorize us to work with Illinois on your behalf Due in 12 days" at bounding box center [479, 194] width 446 height 18
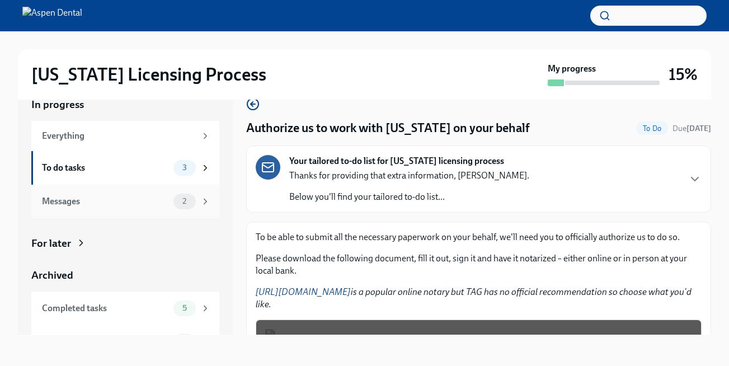
click at [204, 200] on icon at bounding box center [205, 201] width 10 height 10
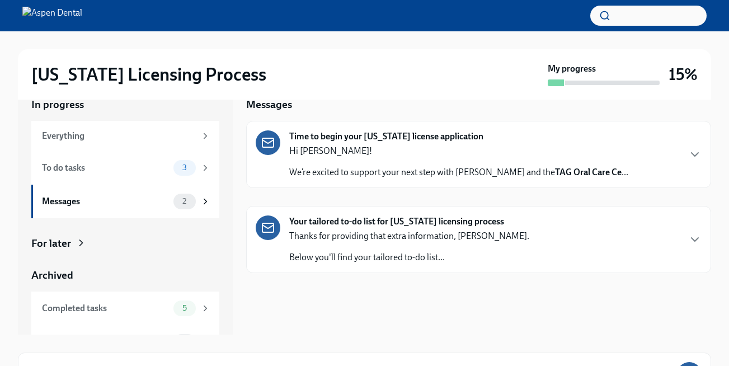
click at [309, 161] on div "Hi Dr. Sharma! We’re excited to support your next step with Aspen Dental and th…" at bounding box center [458, 162] width 339 height 34
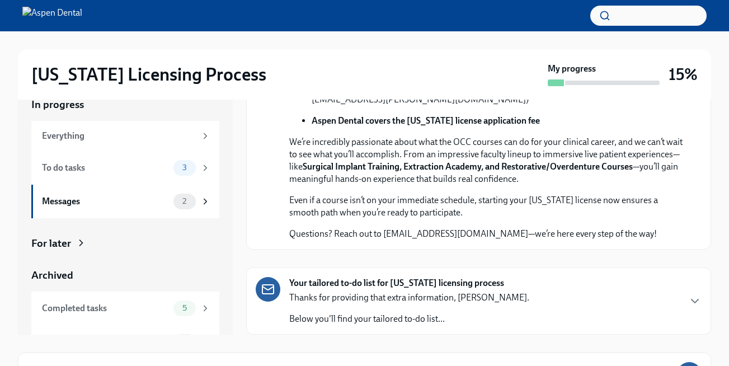
scroll to position [366, 0]
click at [305, 298] on p "Thanks for providing that extra information, Dr Sharma." at bounding box center [409, 297] width 240 height 12
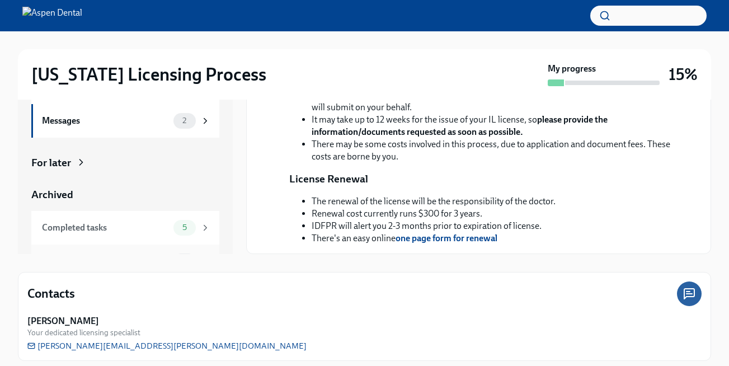
scroll to position [24, 0]
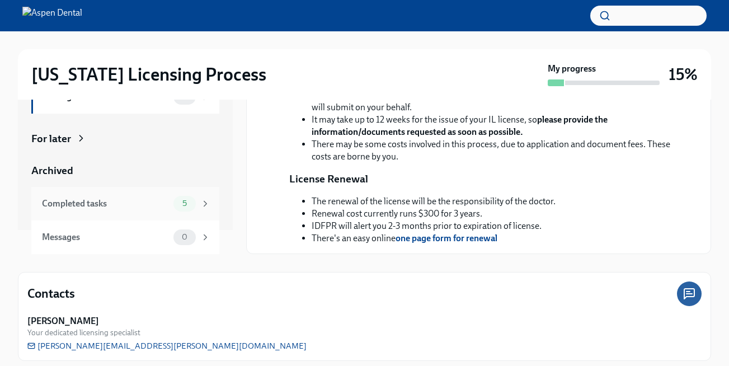
click at [174, 208] on div "5" at bounding box center [191, 204] width 37 height 16
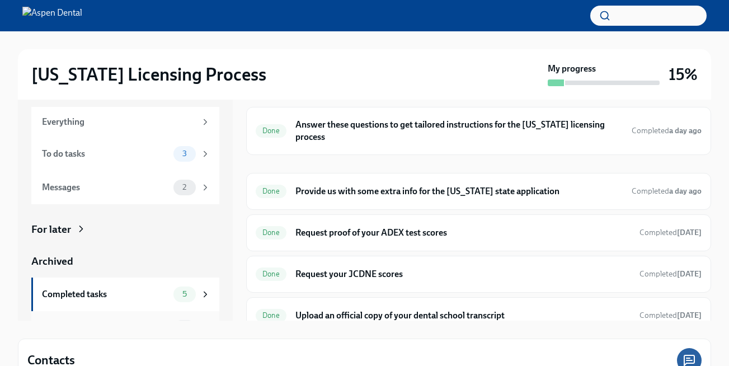
scroll to position [13, 0]
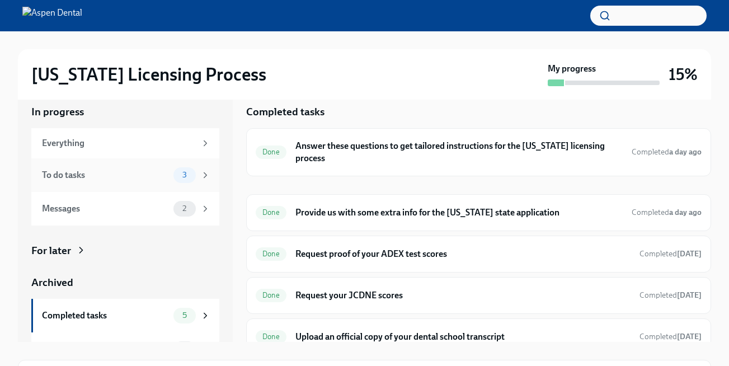
click at [202, 171] on icon at bounding box center [205, 175] width 10 height 10
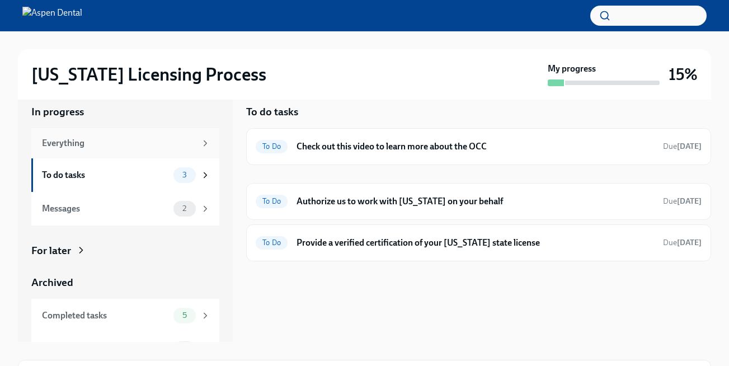
click at [186, 132] on div "Everything" at bounding box center [125, 143] width 188 height 30
